Goal: Task Accomplishment & Management: Complete application form

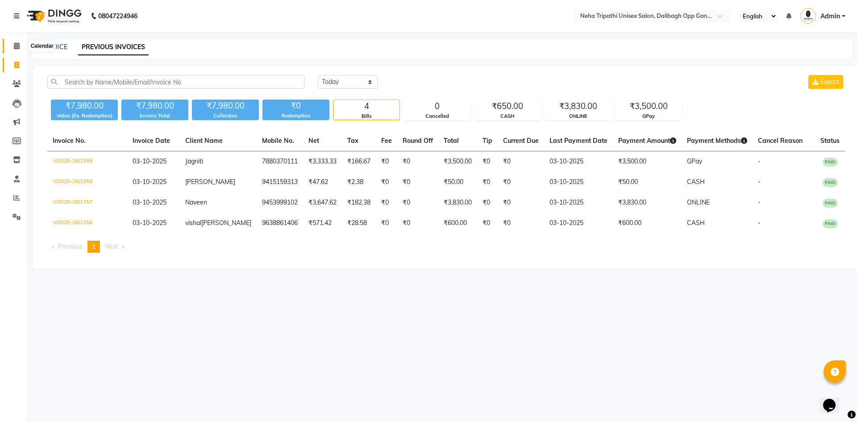
click at [20, 47] on icon at bounding box center [17, 45] width 6 height 7
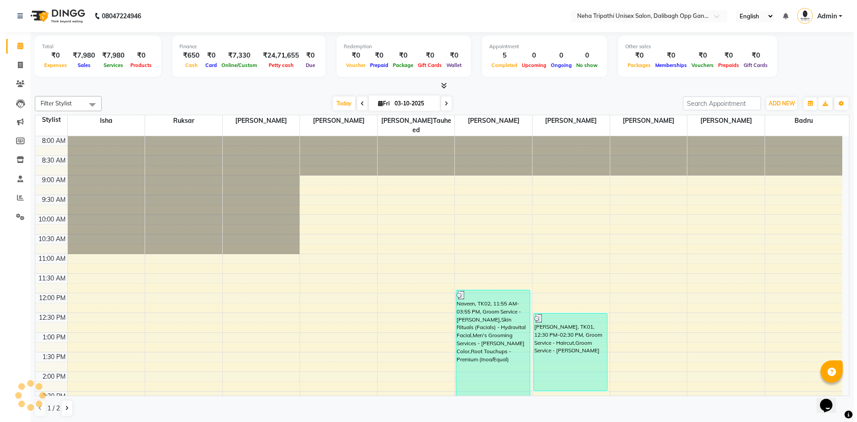
scroll to position [225, 0]
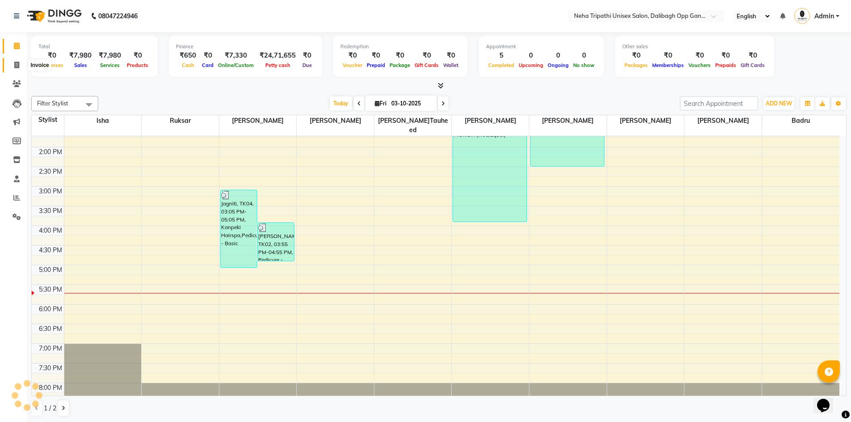
click at [13, 69] on span at bounding box center [17, 65] width 16 height 10
select select "service"
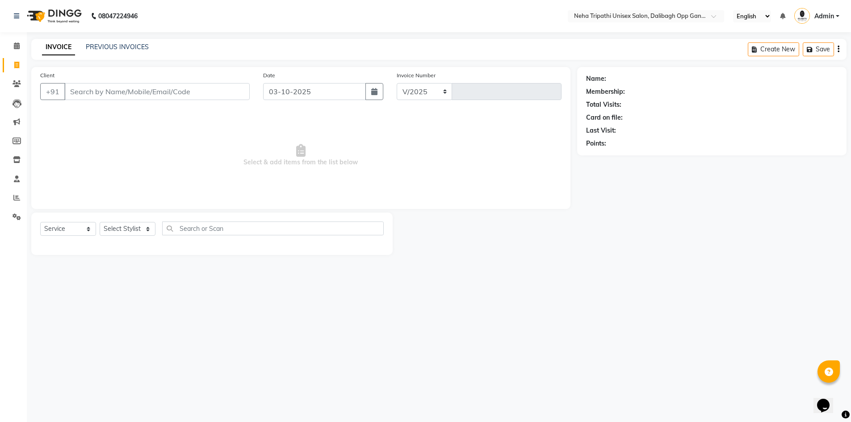
select select "6624"
type input "1360"
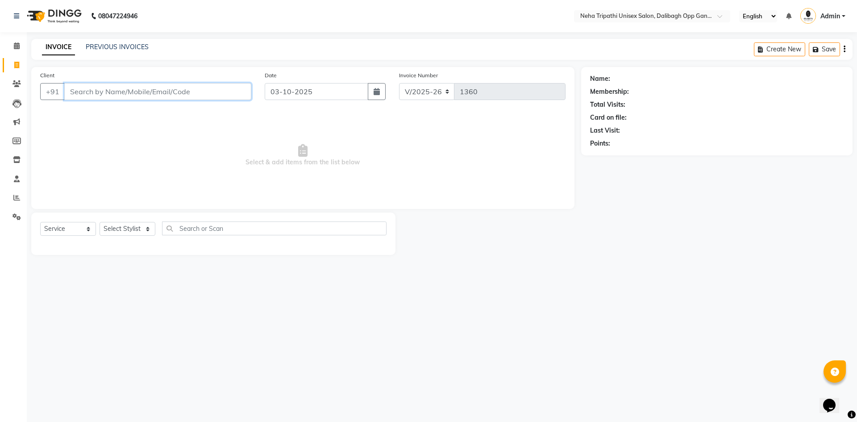
click at [109, 92] on input "Client" at bounding box center [157, 91] width 187 height 17
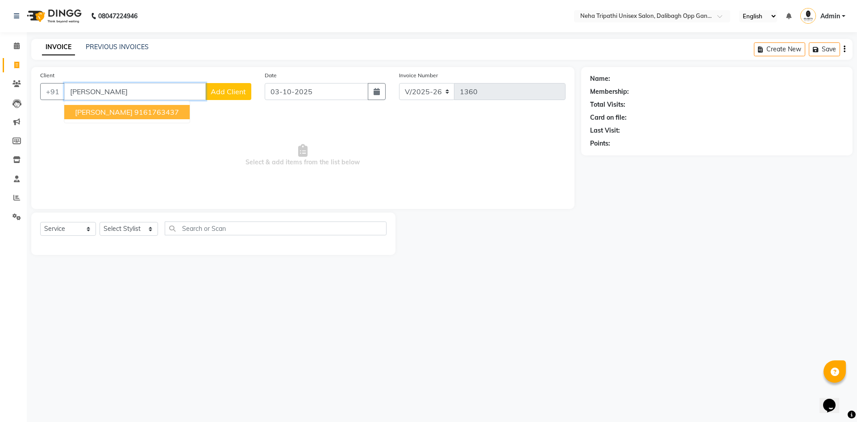
click at [134, 111] on ngb-highlight "9161763437" at bounding box center [156, 112] width 45 height 9
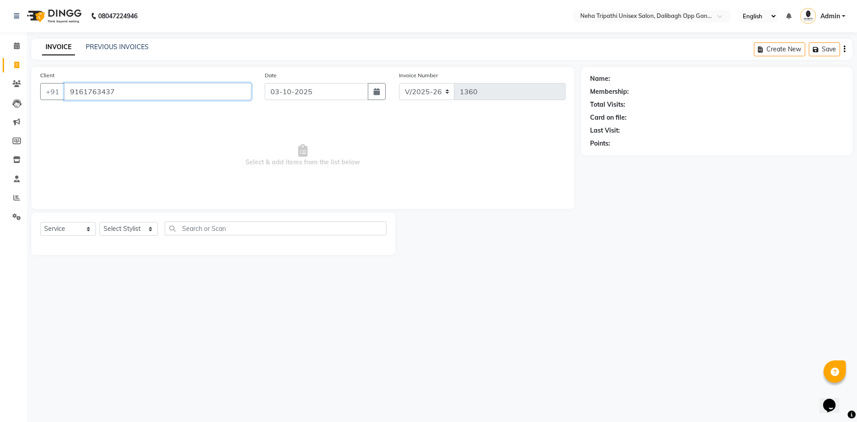
type input "9161763437"
select select "1: Object"
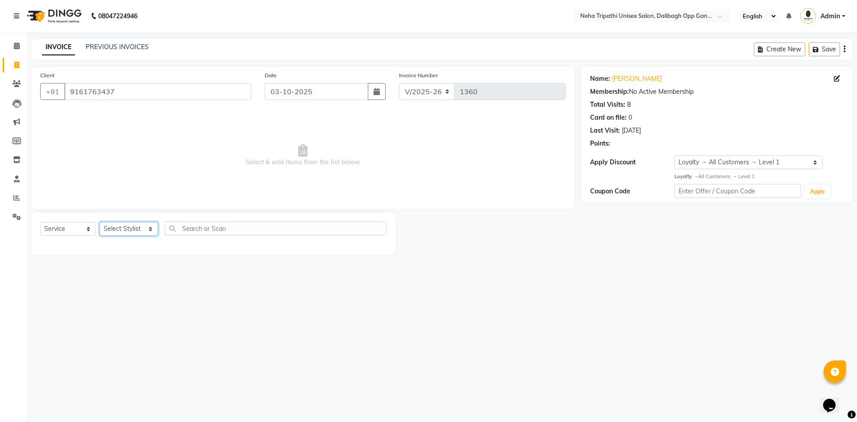
click at [116, 227] on select "Select Stylist Badru [PERSON_NAME] isha [PERSON_NAME] Mohd.[PERSON_NAME] [PERSO…" at bounding box center [129, 229] width 58 height 14
select select "51166"
click at [100, 222] on select "Select Stylist Badru [PERSON_NAME] isha [PERSON_NAME] Mohd.[PERSON_NAME] [PERSO…" at bounding box center [129, 229] width 58 height 14
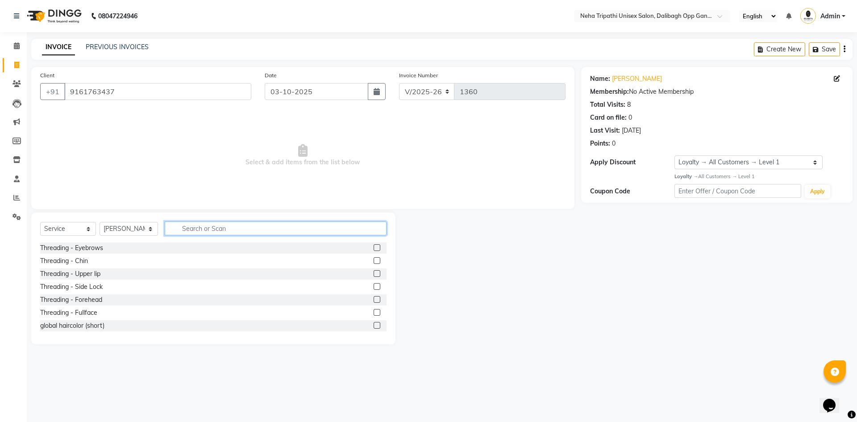
click at [187, 234] on input "text" at bounding box center [276, 228] width 222 height 14
click at [188, 227] on input "text" at bounding box center [276, 228] width 222 height 14
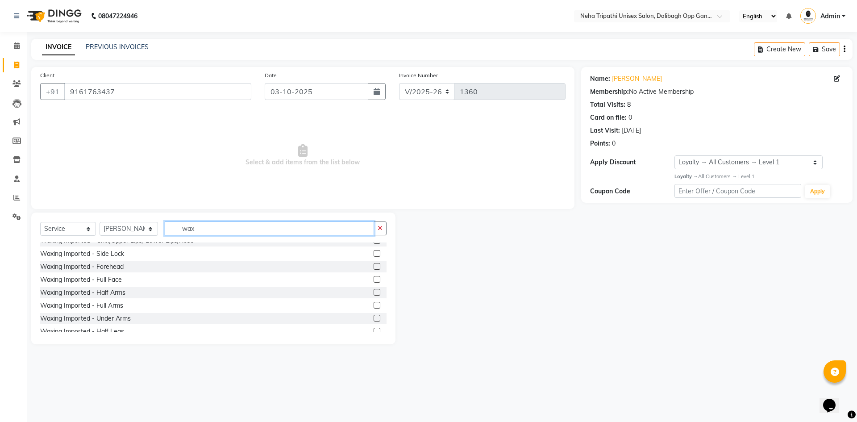
scroll to position [268, 0]
type input "wax"
click at [374, 253] on label at bounding box center [377, 251] width 7 height 7
click at [374, 253] on input "checkbox" at bounding box center [377, 252] width 6 height 6
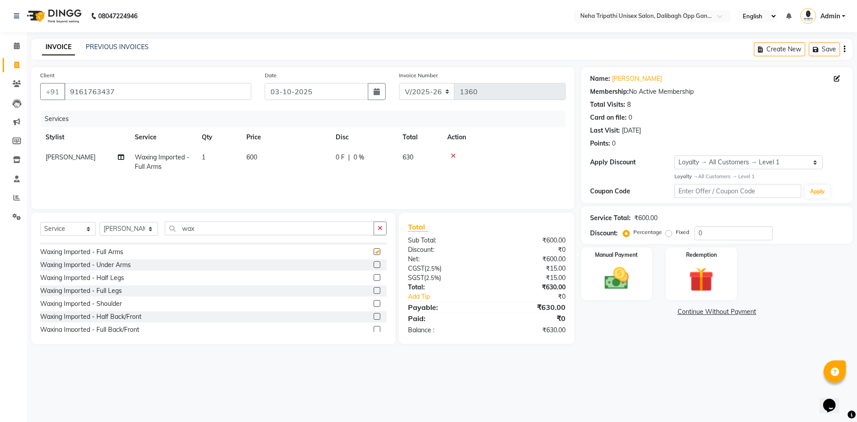
checkbox input "false"
click at [374, 266] on label at bounding box center [377, 264] width 7 height 7
click at [374, 266] on input "checkbox" at bounding box center [377, 265] width 6 height 6
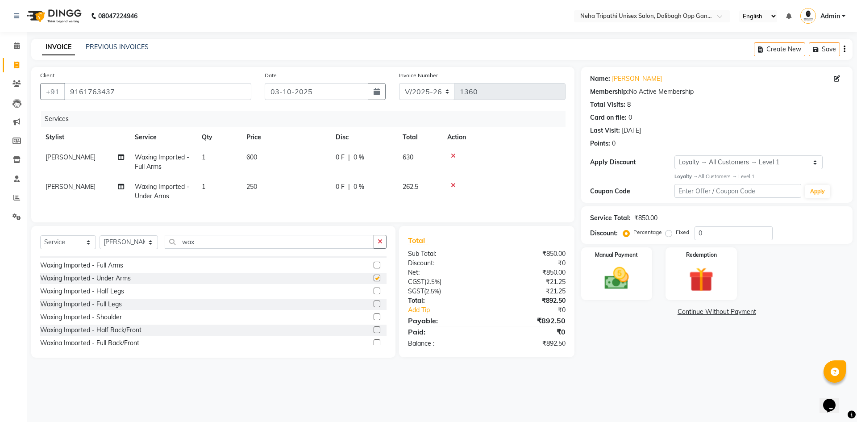
checkbox input "false"
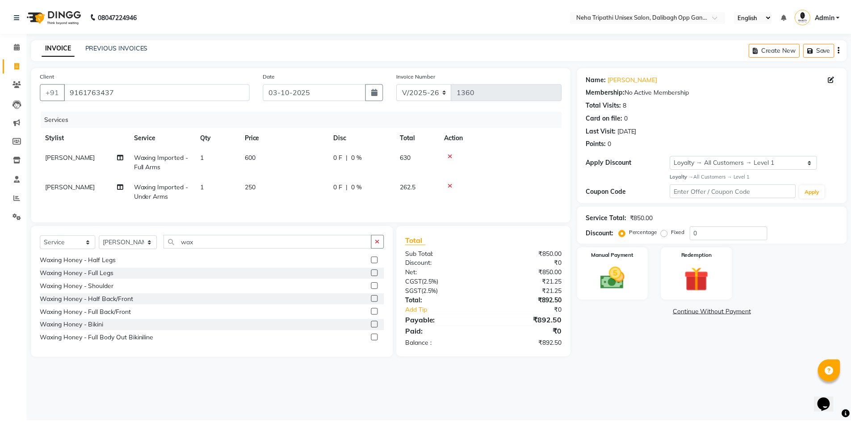
scroll to position [0, 0]
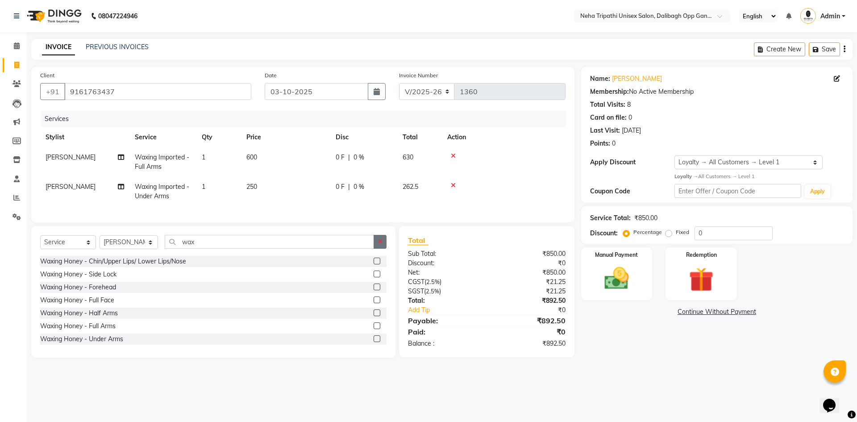
click at [382, 245] on icon "button" at bounding box center [380, 241] width 5 height 6
click at [374, 264] on label at bounding box center [377, 261] width 7 height 7
click at [374, 264] on input "checkbox" at bounding box center [377, 262] width 6 height 6
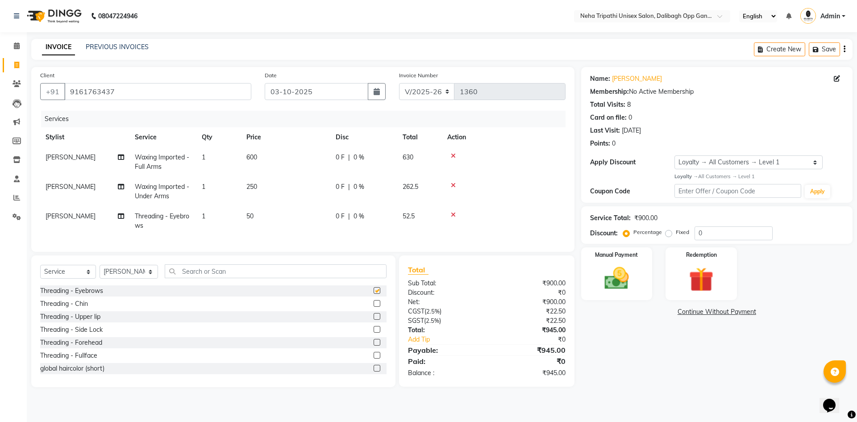
checkbox input "false"
click at [374, 307] on label at bounding box center [377, 303] width 7 height 7
click at [374, 307] on input "checkbox" at bounding box center [377, 304] width 6 height 6
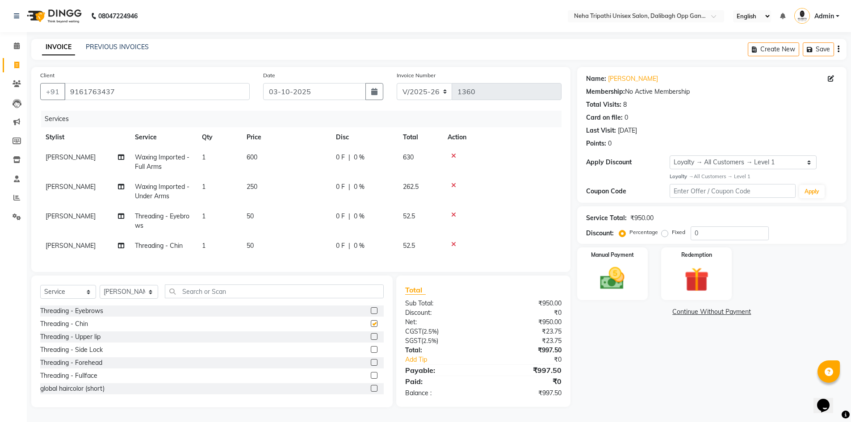
checkbox input "false"
click at [137, 297] on select "Select Stylist Badru [PERSON_NAME] isha [PERSON_NAME] Mohd.[PERSON_NAME] [PERSO…" at bounding box center [129, 292] width 58 height 14
select select "78658"
click at [100, 292] on select "Select Stylist Badru [PERSON_NAME] isha [PERSON_NAME] Mohd.[PERSON_NAME] [PERSO…" at bounding box center [129, 292] width 58 height 14
click at [218, 298] on input "text" at bounding box center [274, 291] width 219 height 14
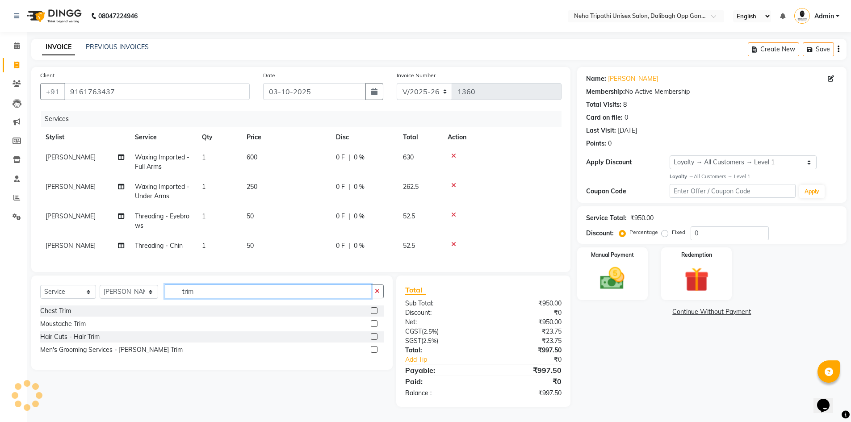
type input "trim"
click at [377, 340] on label at bounding box center [374, 336] width 7 height 7
click at [376, 340] on input "checkbox" at bounding box center [374, 337] width 6 height 6
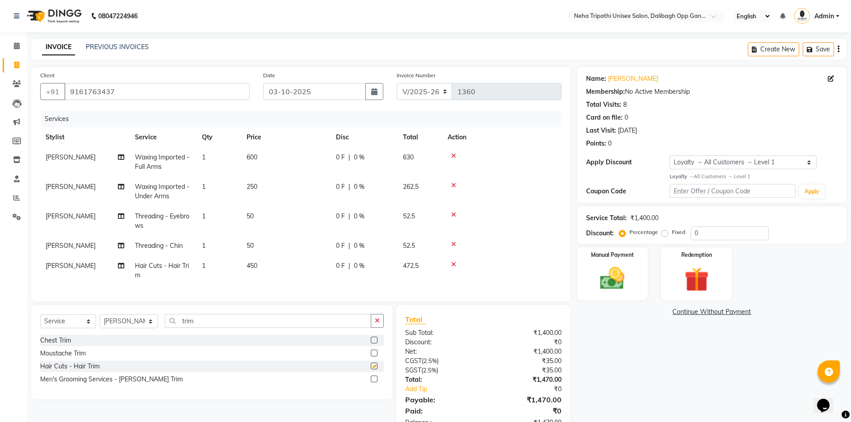
checkbox input "false"
click at [253, 261] on td "450" at bounding box center [285, 270] width 89 height 29
select select "78658"
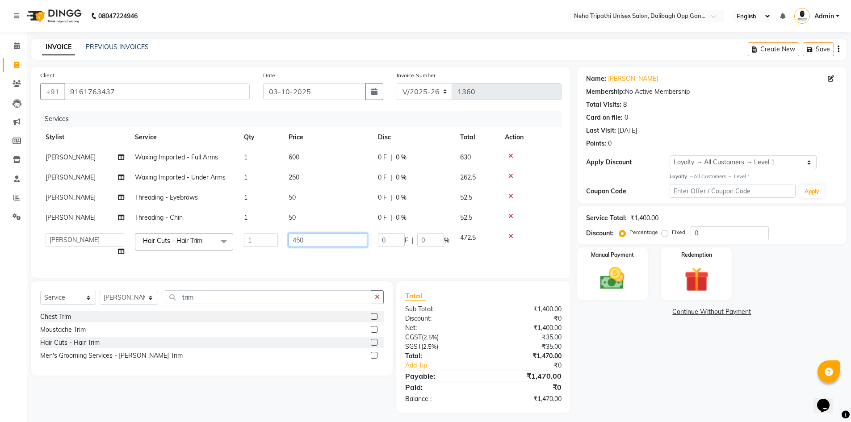
drag, startPoint x: 315, startPoint y: 234, endPoint x: 289, endPoint y: 245, distance: 27.8
click at [289, 245] on input "450" at bounding box center [327, 240] width 79 height 14
type input "500"
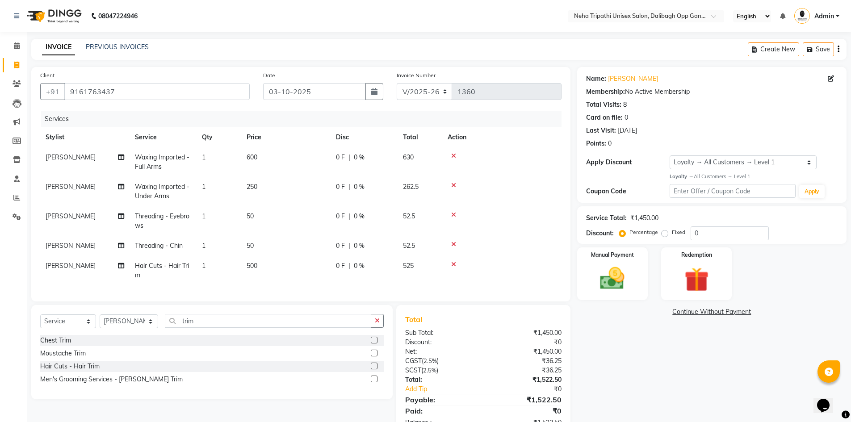
click at [638, 328] on div "Name: [PERSON_NAME] Membership: No Active Membership Total Visits: 8 Card on fi…" at bounding box center [715, 251] width 276 height 369
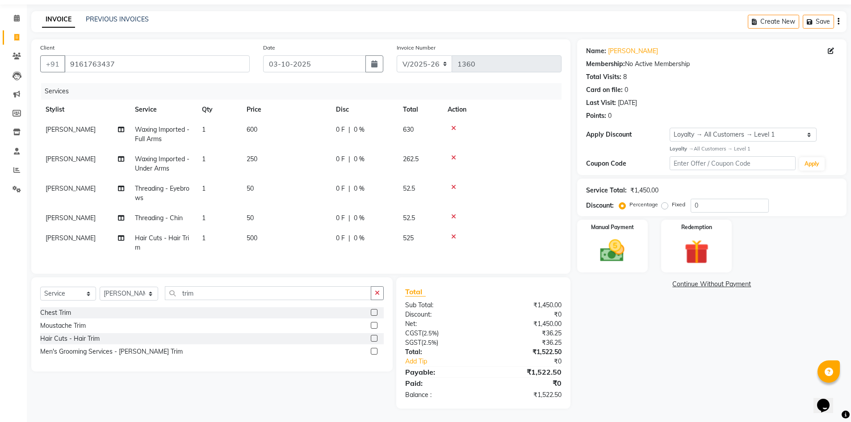
click at [672, 201] on label "Fixed" at bounding box center [678, 205] width 13 height 8
click at [664, 201] on input "Fixed" at bounding box center [666, 204] width 6 height 6
radio input "true"
click at [716, 199] on input "0" at bounding box center [729, 206] width 78 height 14
type input "072.51"
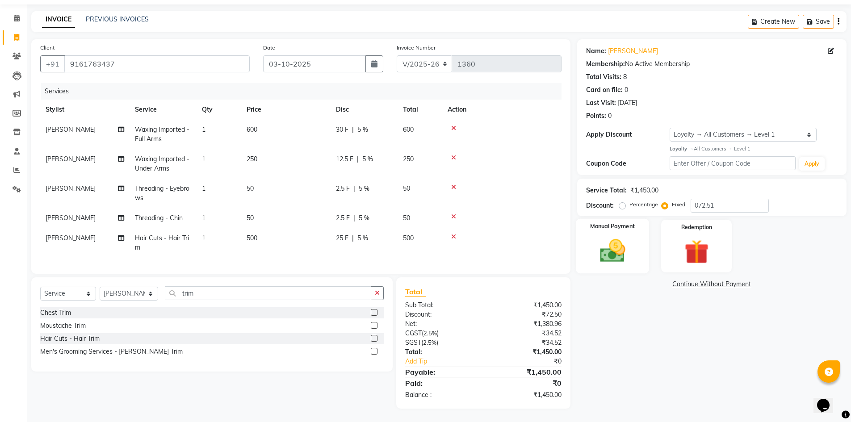
click at [623, 236] on img at bounding box center [612, 250] width 41 height 29
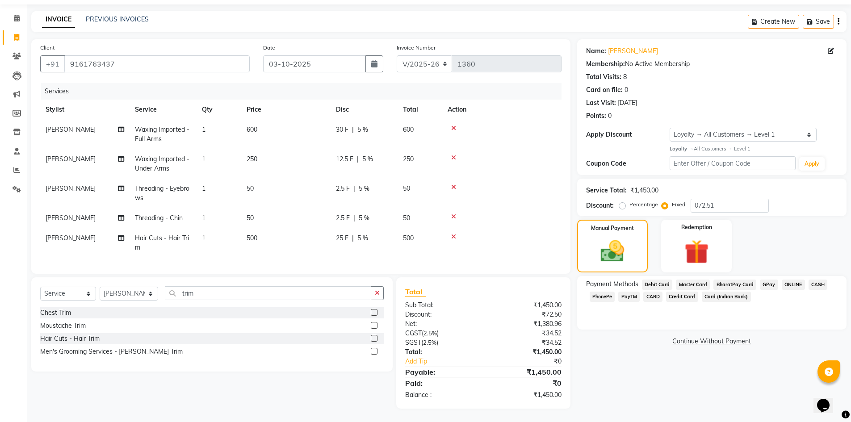
click at [813, 280] on span "CASH" at bounding box center [817, 285] width 19 height 10
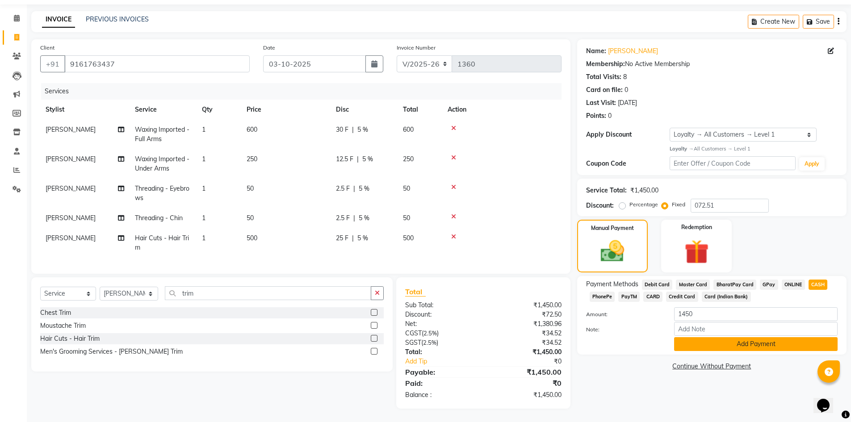
click at [746, 337] on button "Add Payment" at bounding box center [755, 344] width 163 height 14
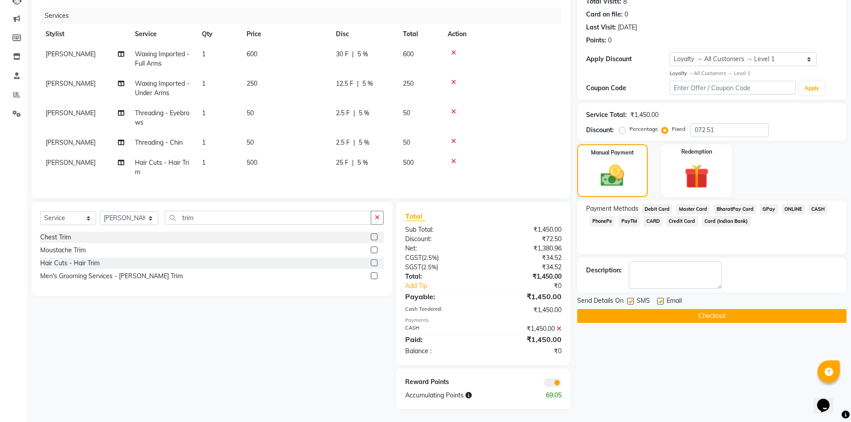
scroll to position [110, 0]
click at [675, 309] on button "Checkout" at bounding box center [711, 316] width 269 height 14
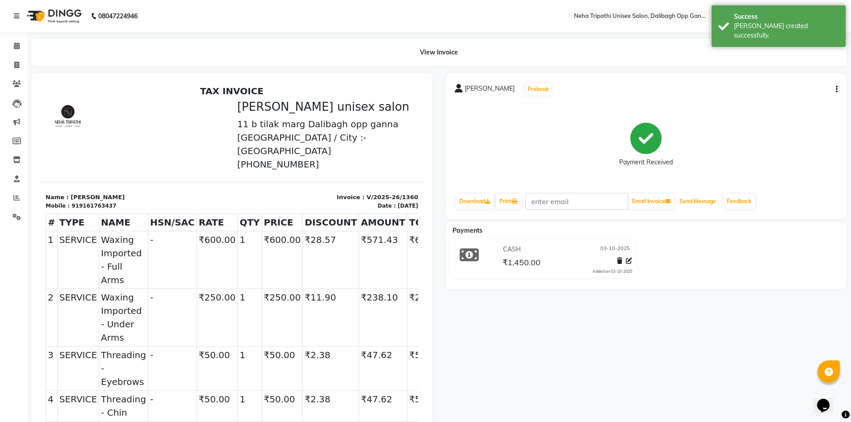
drag, startPoint x: 698, startPoint y: 199, endPoint x: 704, endPoint y: 217, distance: 19.6
click at [698, 199] on button "Send Message" at bounding box center [698, 201] width 44 height 15
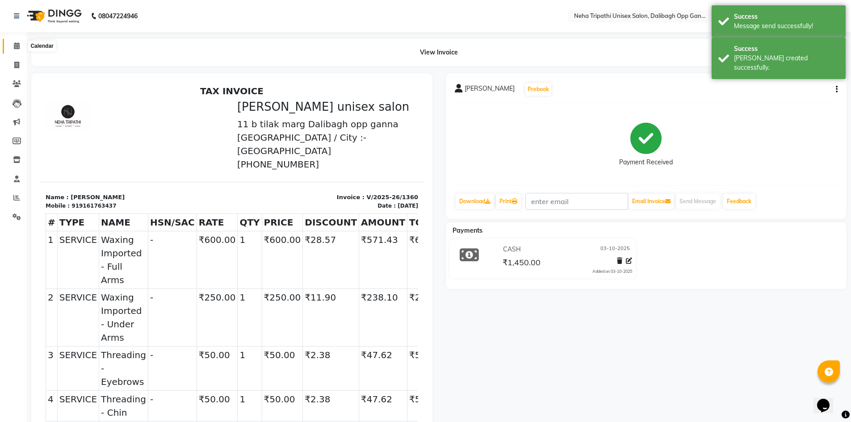
click at [22, 49] on span at bounding box center [17, 46] width 16 height 10
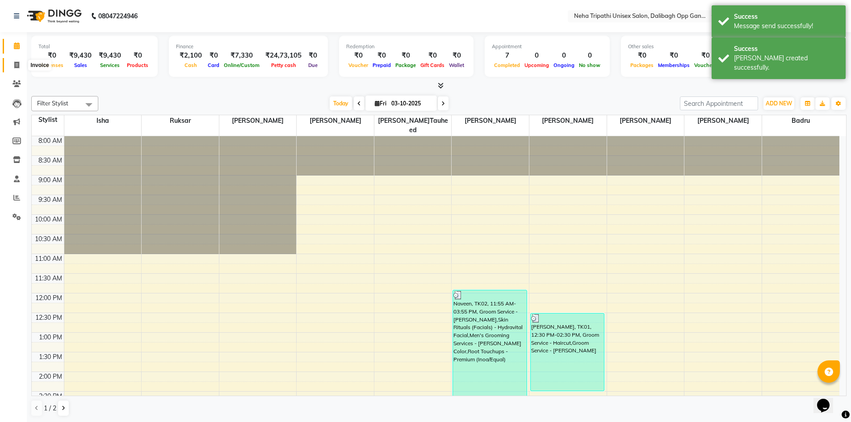
click at [21, 63] on span at bounding box center [17, 65] width 16 height 10
select select "6624"
select select "service"
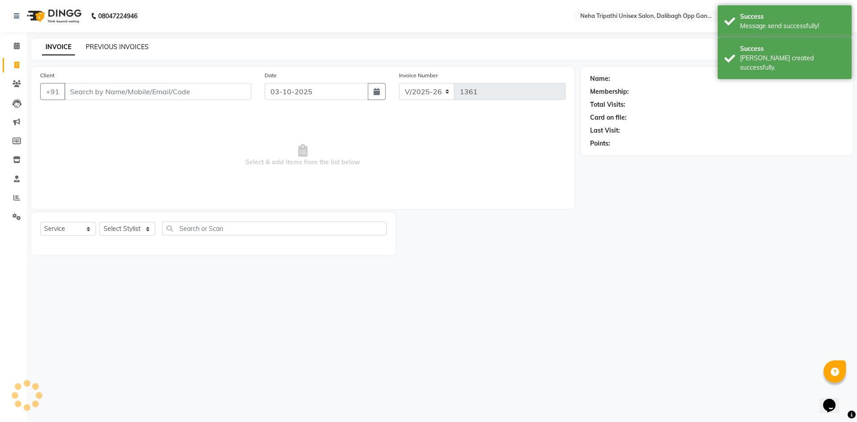
click at [96, 45] on link "PREVIOUS INVOICES" at bounding box center [117, 47] width 63 height 8
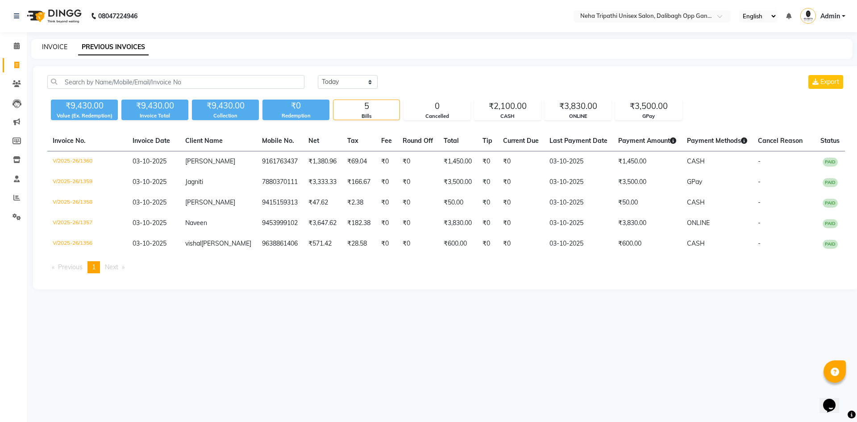
click at [46, 48] on link "INVOICE" at bounding box center [54, 47] width 25 height 8
select select "service"
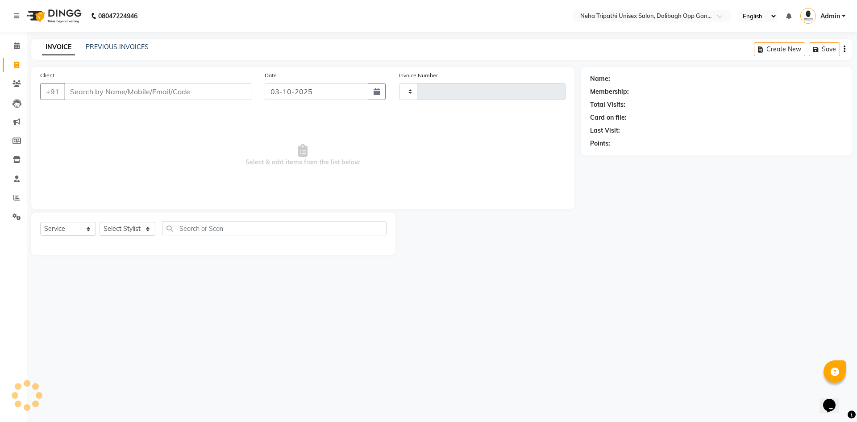
type input "1361"
select select "6624"
click at [92, 92] on input "Client" at bounding box center [157, 91] width 187 height 17
type input "7906266128"
click at [219, 92] on span "Add Client" at bounding box center [228, 91] width 35 height 9
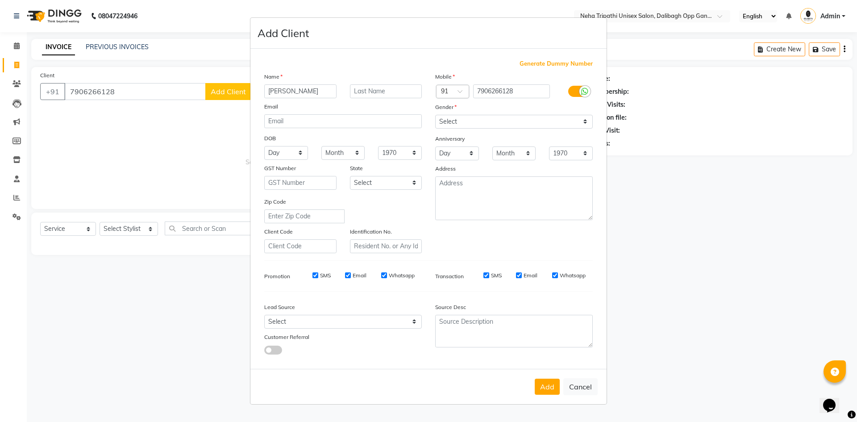
type input "[PERSON_NAME]"
click at [529, 121] on select "Select [DEMOGRAPHIC_DATA] [DEMOGRAPHIC_DATA] Other Prefer Not To Say" at bounding box center [514, 122] width 158 height 14
select select "[DEMOGRAPHIC_DATA]"
click at [435, 115] on select "Select [DEMOGRAPHIC_DATA] [DEMOGRAPHIC_DATA] Other Prefer Not To Say" at bounding box center [514, 122] width 158 height 14
click at [541, 389] on button "Add" at bounding box center [547, 387] width 25 height 16
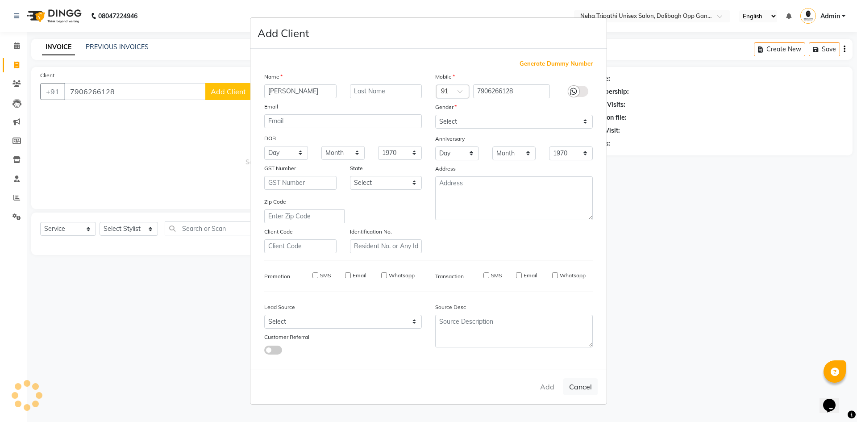
select select
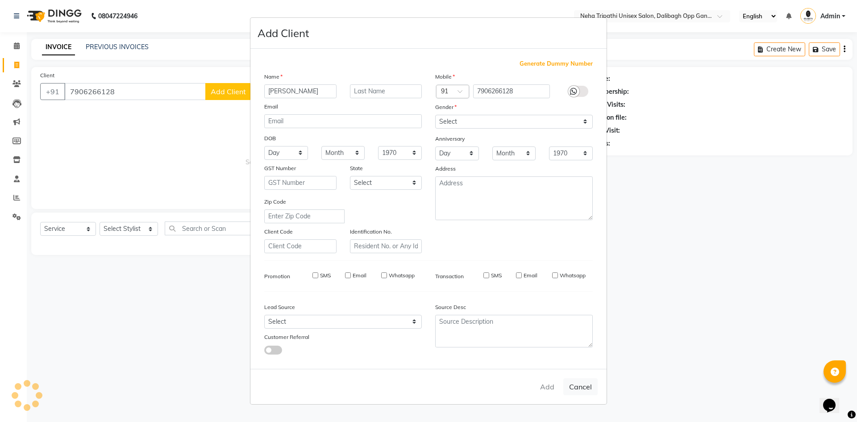
select select
checkbox input "false"
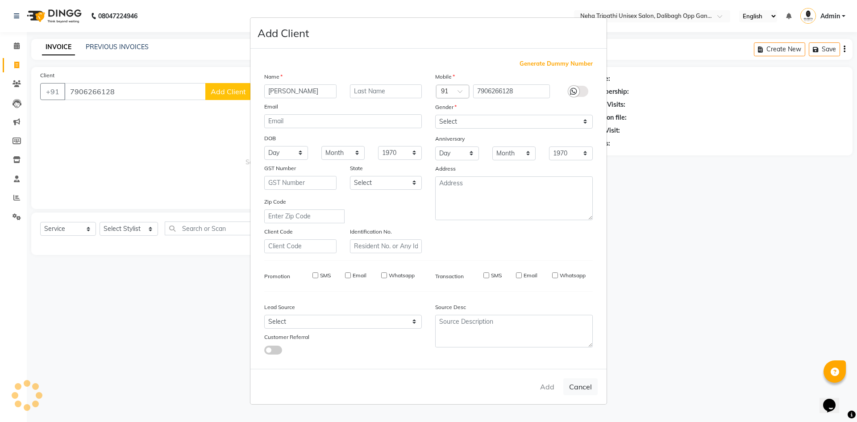
checkbox input "false"
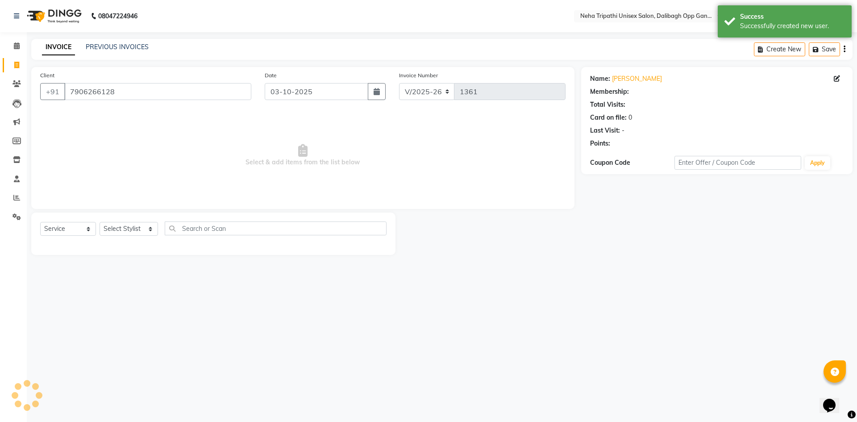
select select "1: Object"
click at [119, 227] on select "Select Stylist Badru [PERSON_NAME] isha [PERSON_NAME] Mohd.[PERSON_NAME] [PERSO…" at bounding box center [129, 229] width 58 height 14
select select "80271"
click at [100, 222] on select "Select Stylist Badru [PERSON_NAME] isha [PERSON_NAME] Mohd.[PERSON_NAME] [PERSO…" at bounding box center [129, 229] width 58 height 14
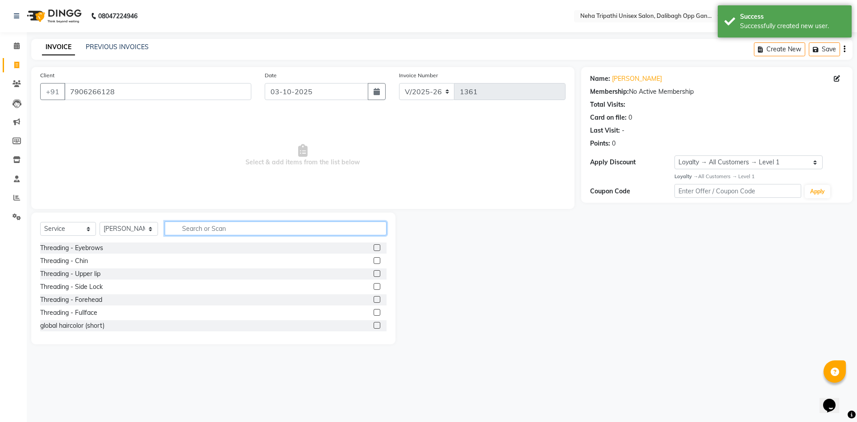
click at [210, 232] on input "text" at bounding box center [276, 228] width 222 height 14
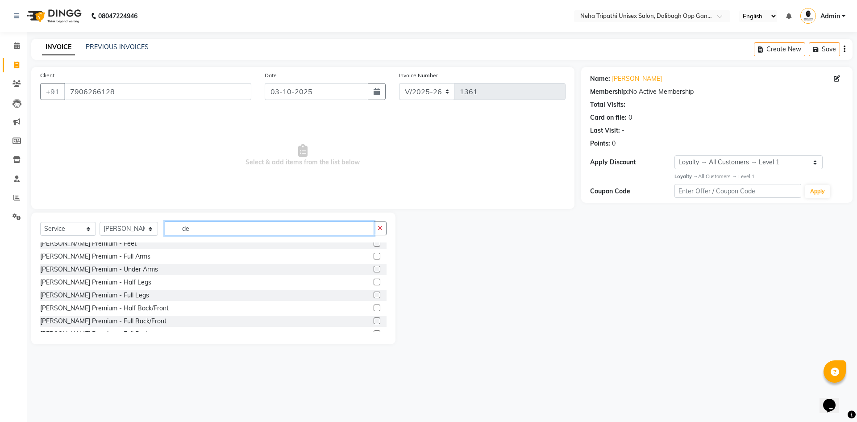
scroll to position [223, 0]
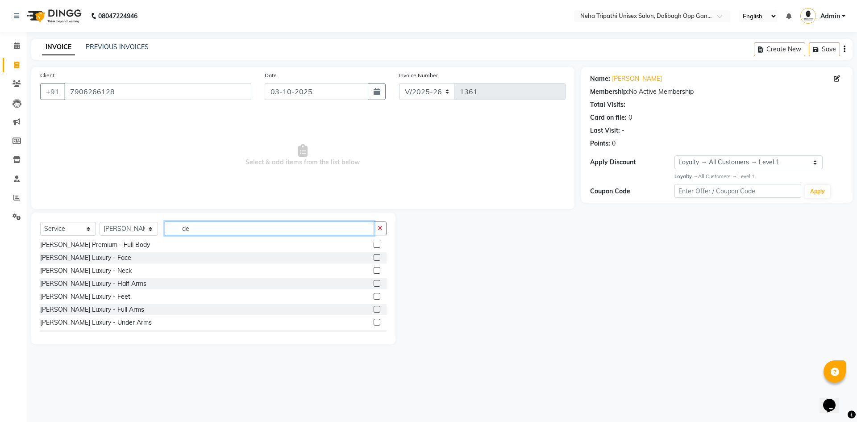
type input "de"
click at [374, 256] on label at bounding box center [377, 257] width 7 height 7
click at [374, 256] on input "checkbox" at bounding box center [377, 258] width 6 height 6
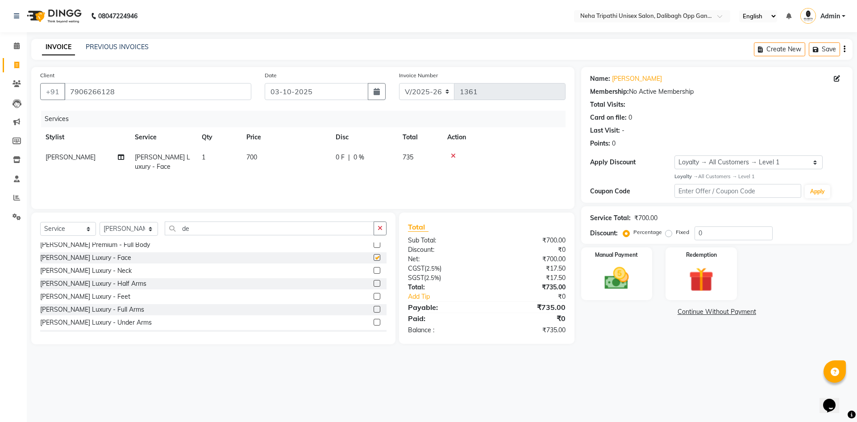
checkbox input "false"
drag, startPoint x: 207, startPoint y: 227, endPoint x: 168, endPoint y: 228, distance: 38.4
click at [168, 228] on input "de" at bounding box center [269, 228] width 209 height 14
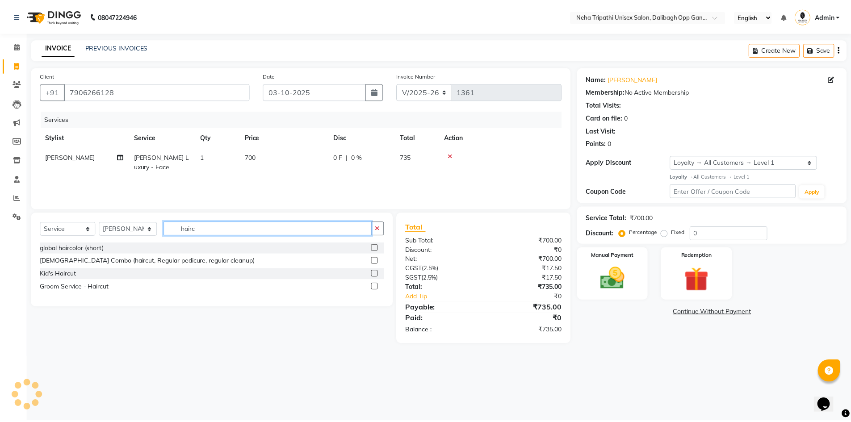
scroll to position [0, 0]
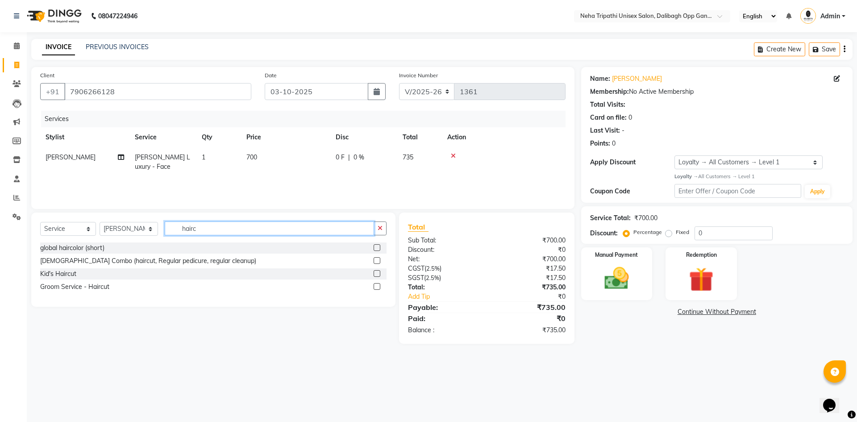
type input "hairc"
click at [378, 287] on label at bounding box center [377, 286] width 7 height 7
click at [378, 287] on input "checkbox" at bounding box center [377, 287] width 6 height 6
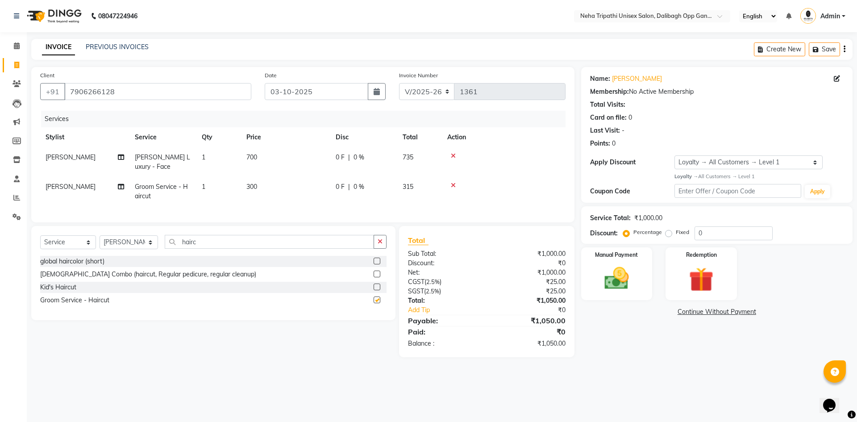
checkbox input "false"
click at [259, 190] on td "300" at bounding box center [285, 191] width 89 height 29
select select "80271"
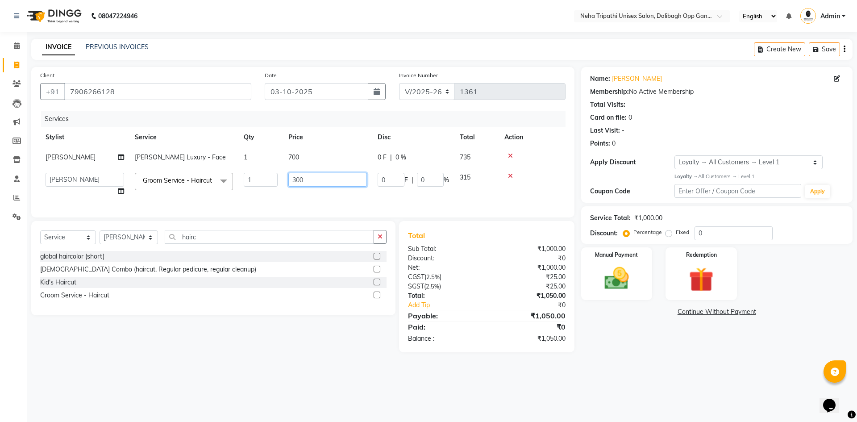
drag, startPoint x: 303, startPoint y: 175, endPoint x: 275, endPoint y: 173, distance: 28.6
click at [275, 173] on tr "Badru [PERSON_NAME] isha [PERSON_NAME] Mohd.[PERSON_NAME] [PERSON_NAME] [PERSON…" at bounding box center [303, 184] width 526 height 34
type input "350"
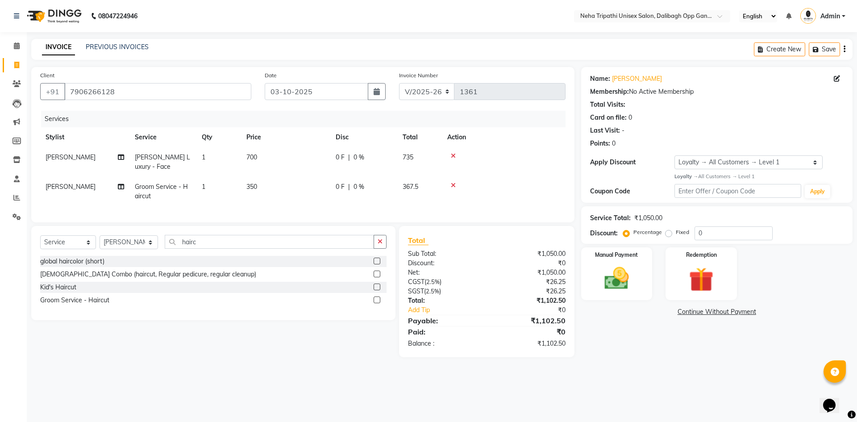
click at [651, 334] on div "Name: [PERSON_NAME] Membership: No Active Membership Total Visits: Card on file…" at bounding box center [720, 212] width 278 height 290
click at [676, 234] on label "Fixed" at bounding box center [682, 232] width 13 height 8
click at [668, 234] on input "Fixed" at bounding box center [671, 232] width 6 height 6
radio input "true"
click at [715, 230] on input "0" at bounding box center [734, 233] width 78 height 14
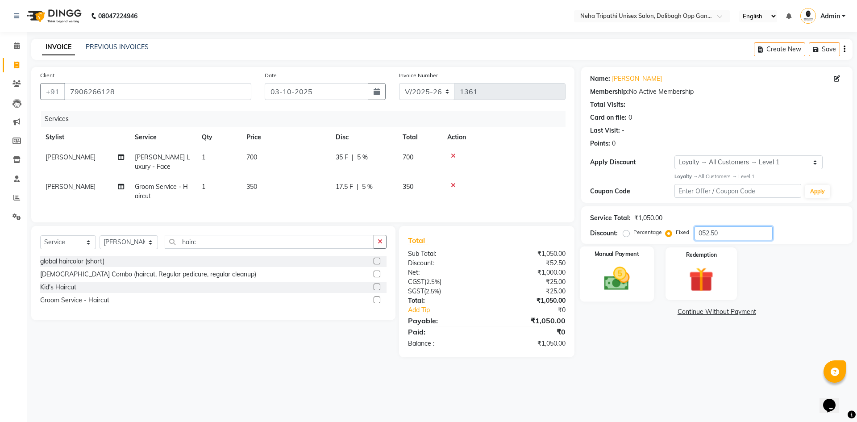
type input "052.50"
click at [623, 275] on img at bounding box center [617, 278] width 42 height 29
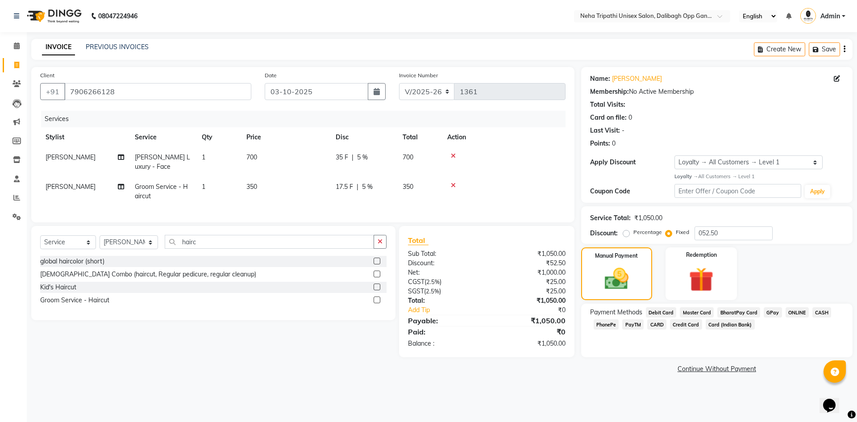
click at [816, 312] on span "CASH" at bounding box center [822, 312] width 19 height 10
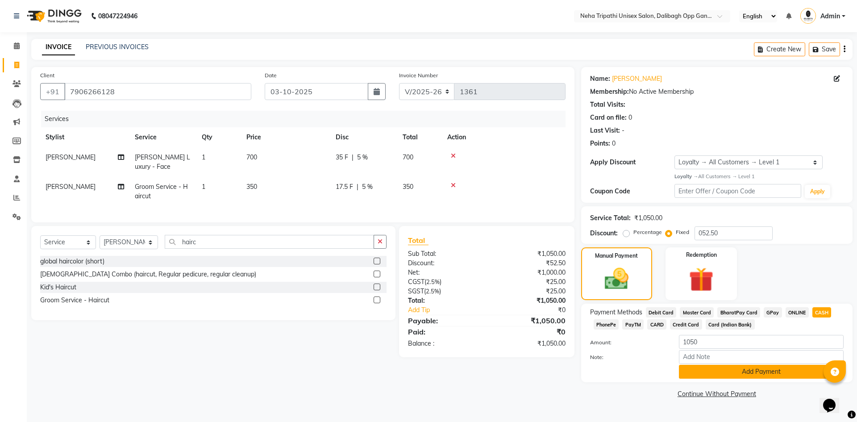
click at [734, 371] on button "Add Payment" at bounding box center [761, 372] width 165 height 14
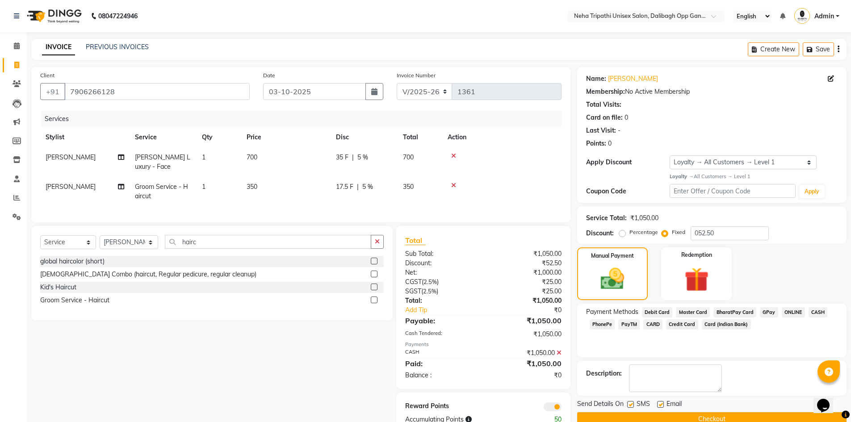
click at [714, 418] on button "Checkout" at bounding box center [711, 419] width 269 height 14
